Goal: Find specific page/section: Find specific page/section

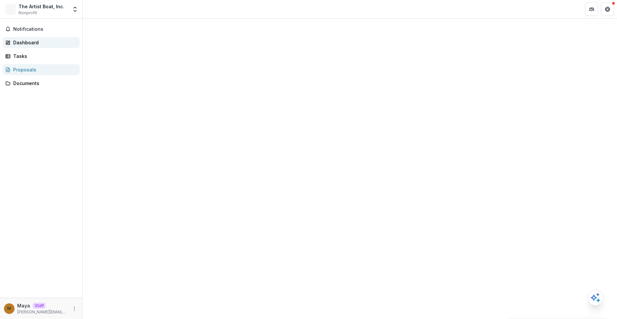
click at [49, 42] on div "Dashboard" at bounding box center [43, 42] width 61 height 7
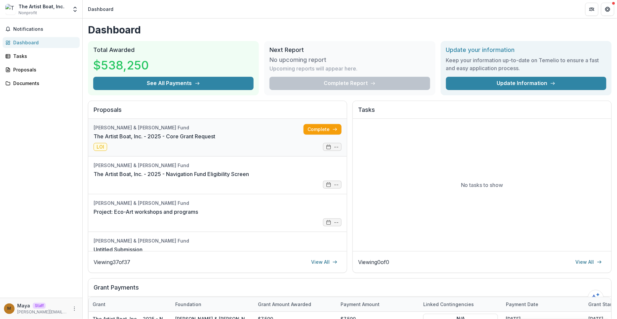
click at [215, 134] on link "The Artist Boat, Inc. - 2025 - Core Grant Request" at bounding box center [155, 136] width 122 height 8
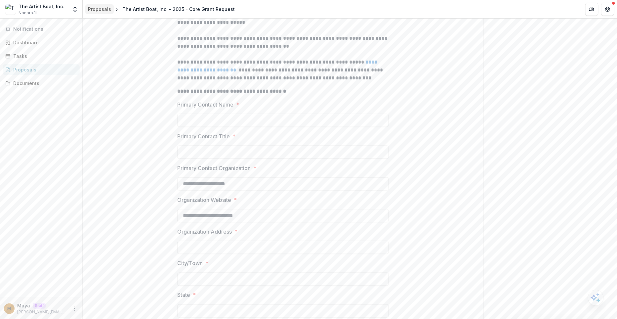
scroll to position [235, 0]
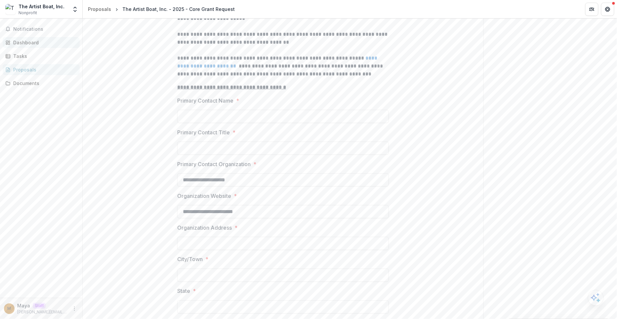
click at [49, 42] on div "Dashboard" at bounding box center [43, 42] width 61 height 7
